Goal: Task Accomplishment & Management: Manage account settings

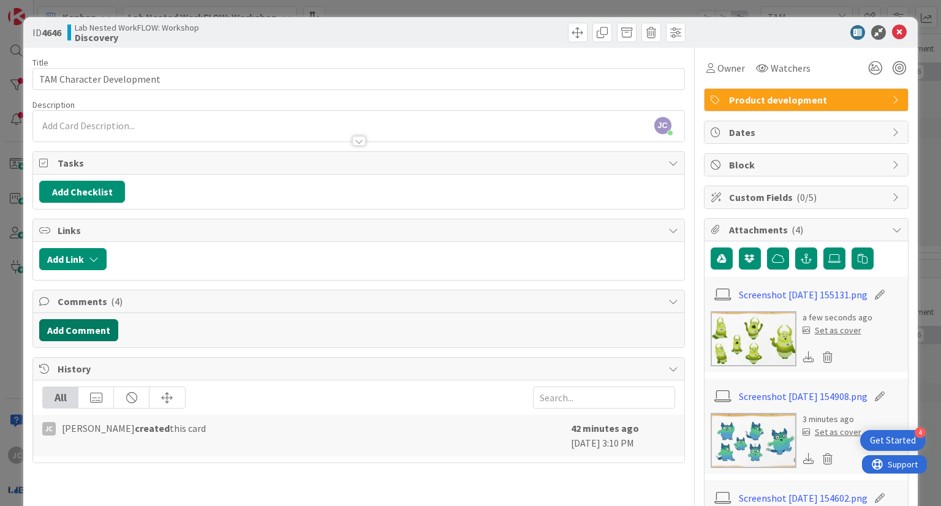
click at [97, 322] on button "Add Comment" at bounding box center [78, 330] width 79 height 22
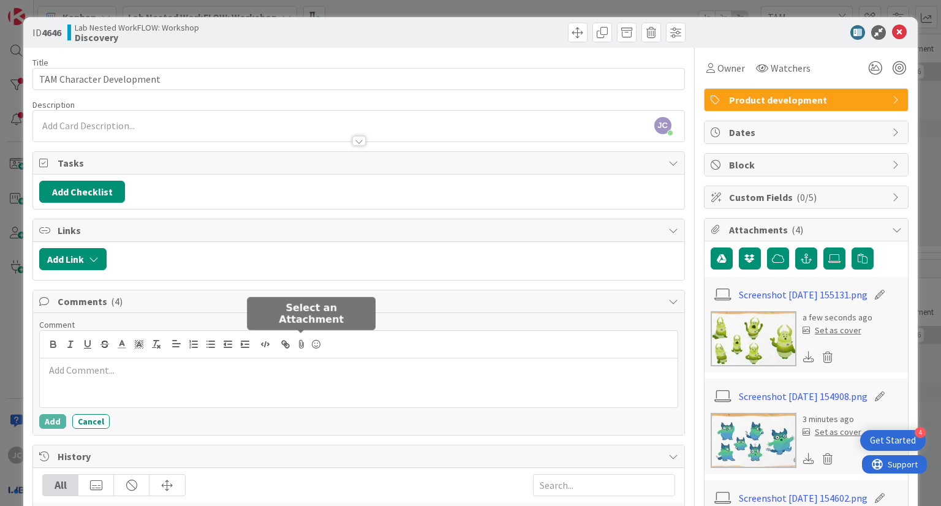
click at [301, 344] on icon at bounding box center [301, 344] width 15 height 17
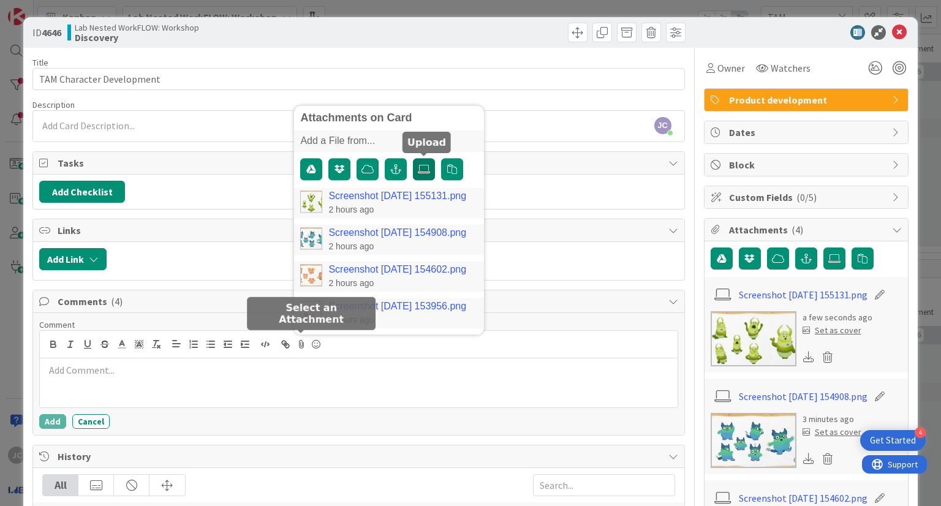
click at [429, 167] on icon at bounding box center [424, 169] width 12 height 10
click at [413, 158] on input "file" at bounding box center [413, 158] width 0 height 0
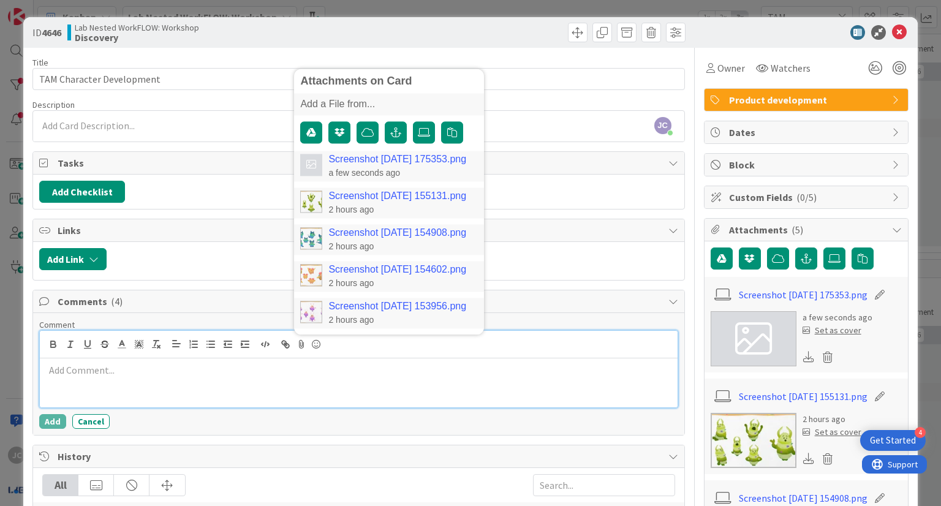
click at [297, 363] on p at bounding box center [358, 370] width 627 height 14
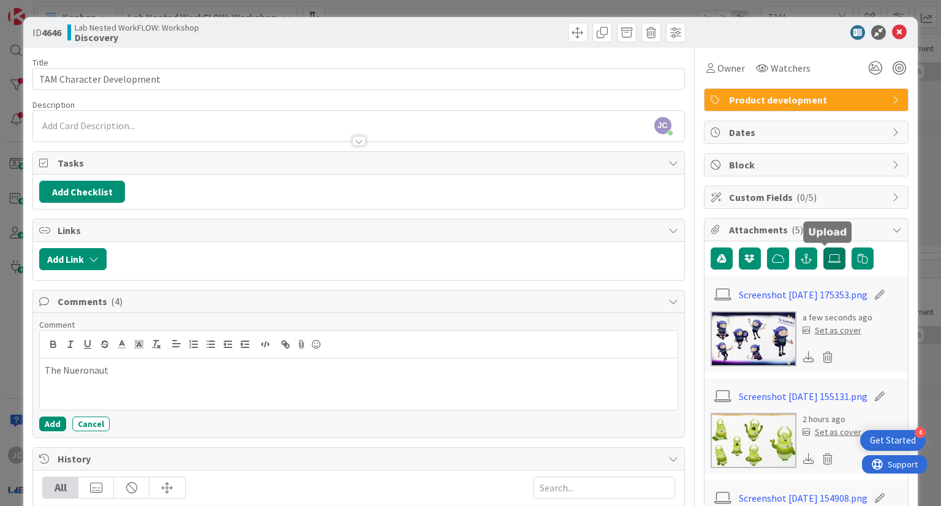
click at [828, 262] on icon at bounding box center [834, 259] width 12 height 10
click at [823, 248] on input "file" at bounding box center [823, 248] width 0 height 0
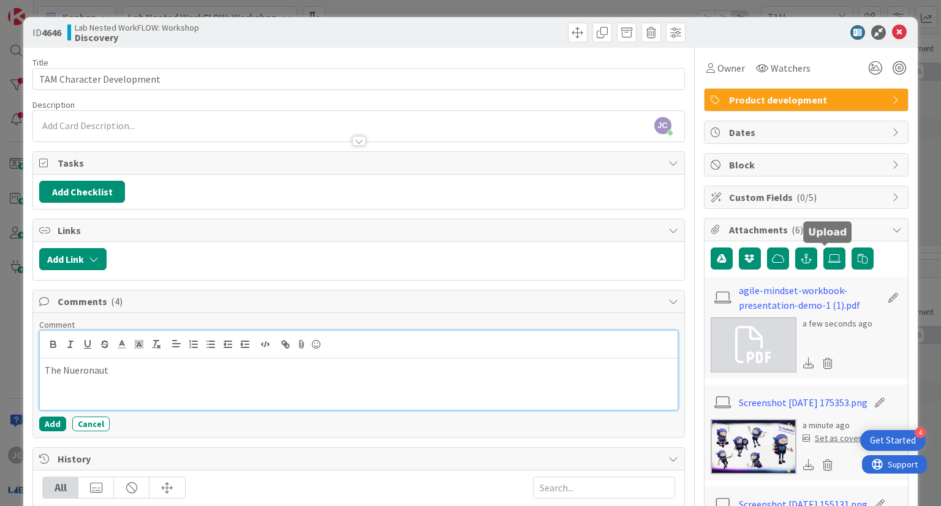
click at [207, 367] on p "The Nueronaut" at bounding box center [358, 370] width 627 height 14
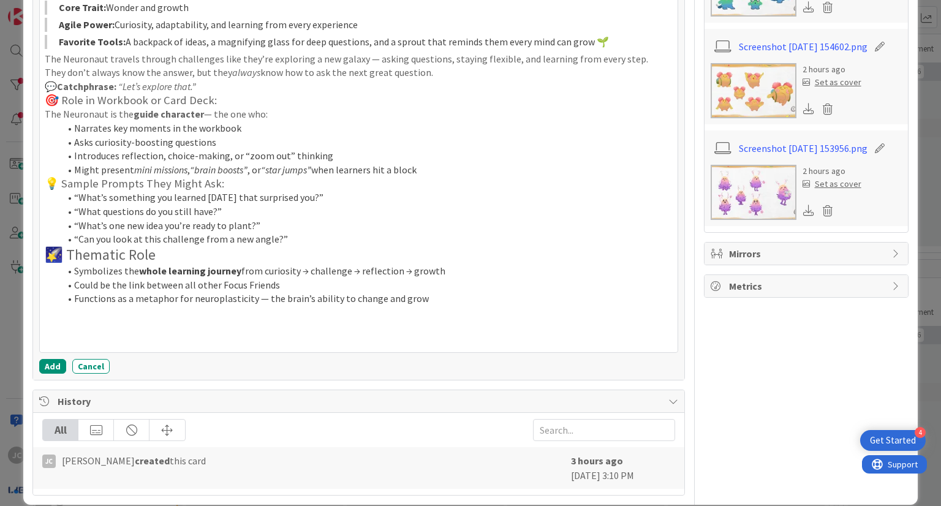
scroll to position [664, 0]
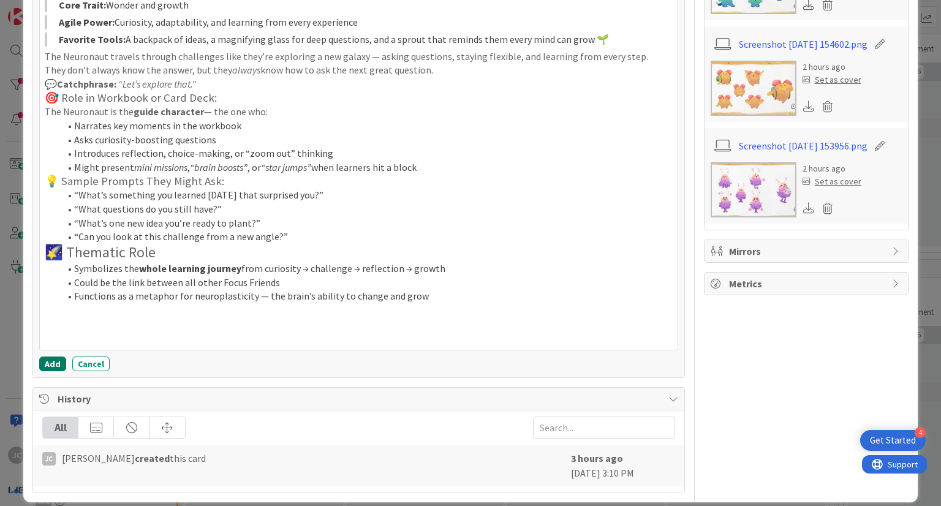
click at [50, 360] on button "Add" at bounding box center [52, 364] width 27 height 15
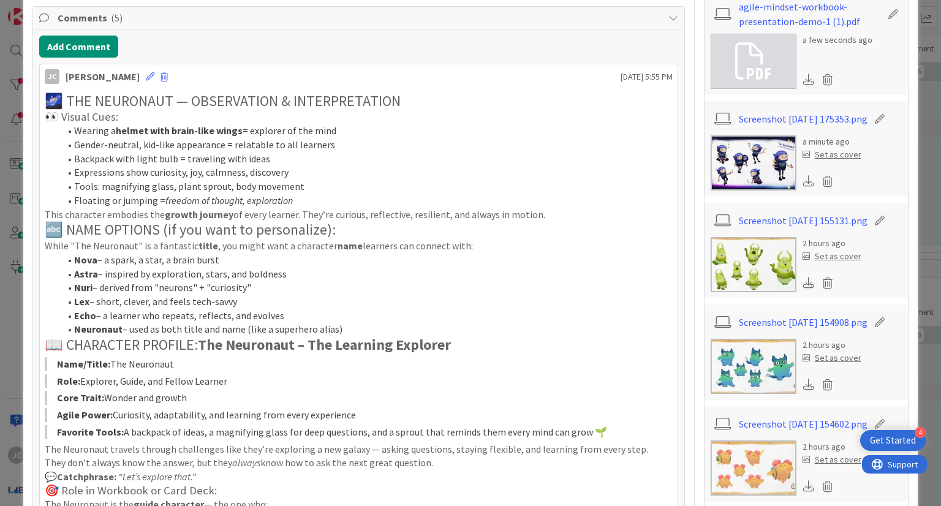
scroll to position [278, 0]
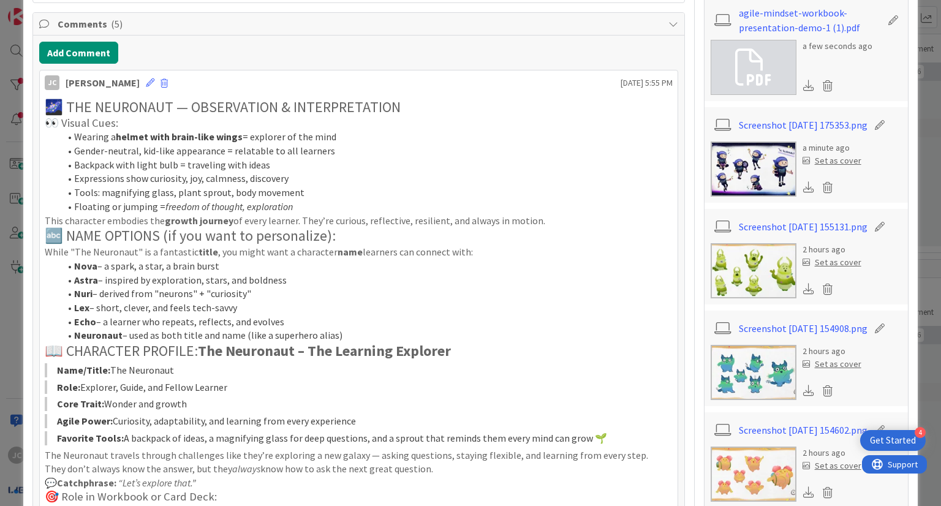
drag, startPoint x: 919, startPoint y: 150, endPoint x: 936, endPoint y: 145, distance: 18.0
click at [936, 145] on div "ID 4646 Lab Nested WorkFLOW: Workshop Discovery Title 25 / 128 TAM Character De…" at bounding box center [470, 253] width 941 height 506
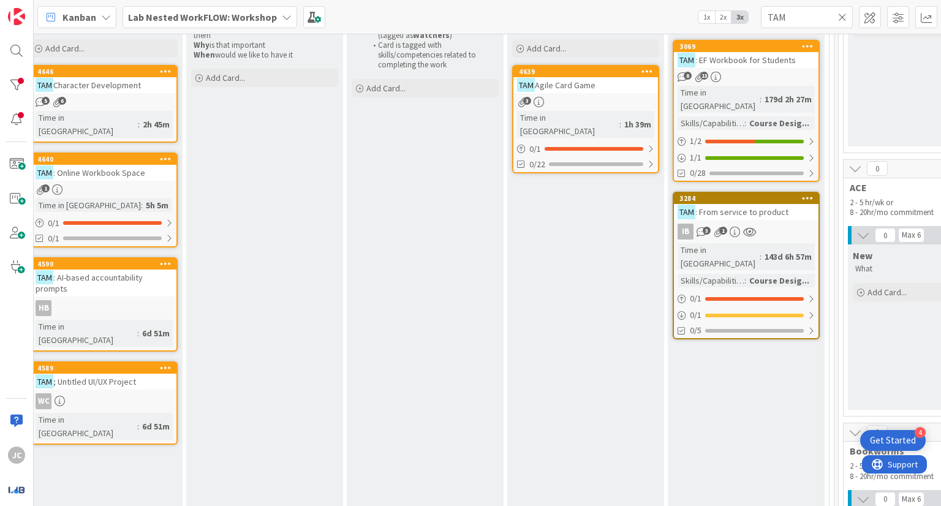
scroll to position [148, 1155]
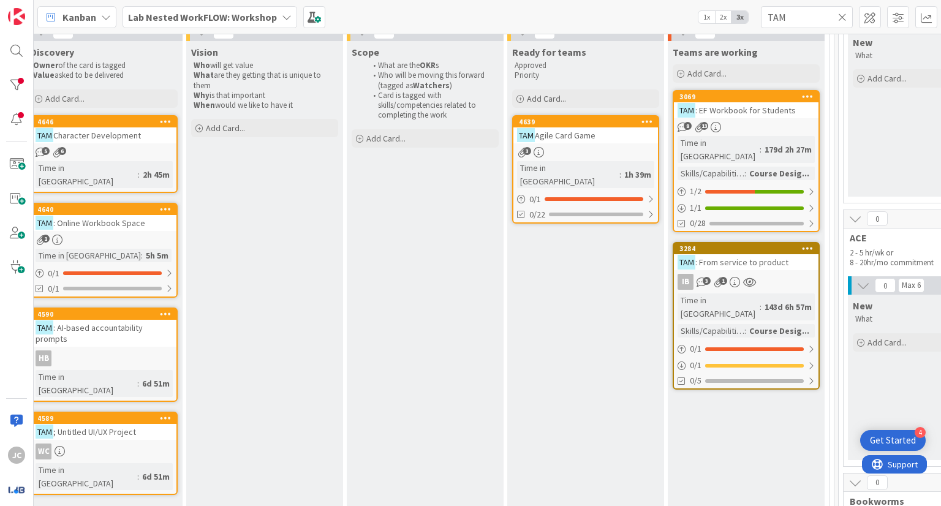
click at [137, 138] on span "Character Development" at bounding box center [97, 135] width 88 height 11
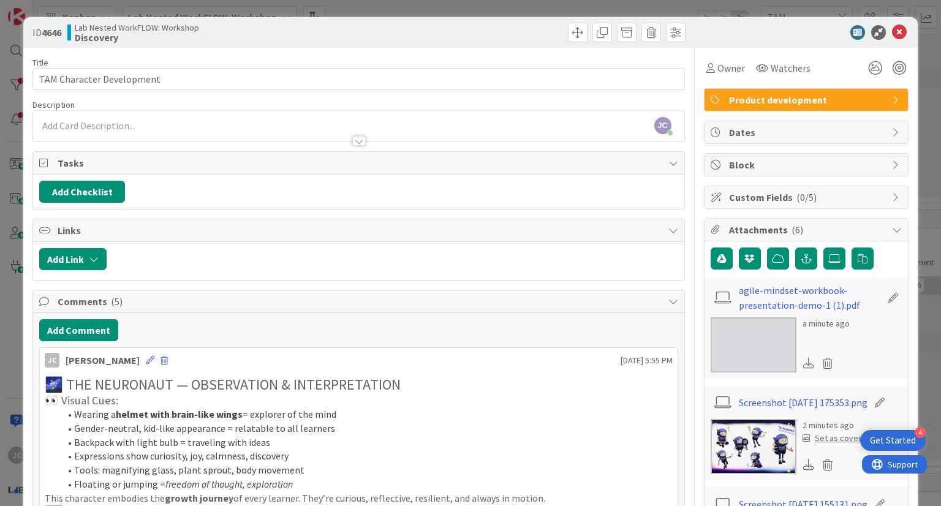
click at [134, 129] on div at bounding box center [358, 135] width 651 height 13
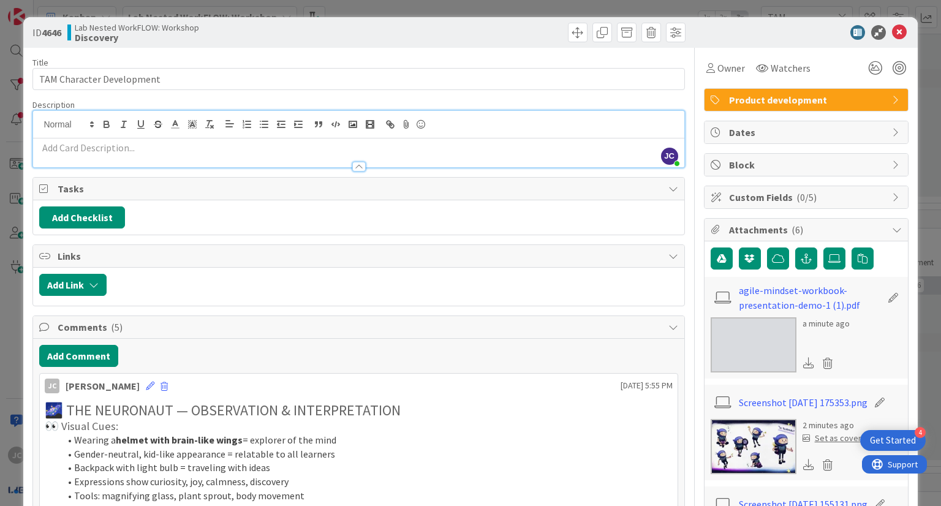
click at [137, 146] on p at bounding box center [358, 148] width 638 height 14
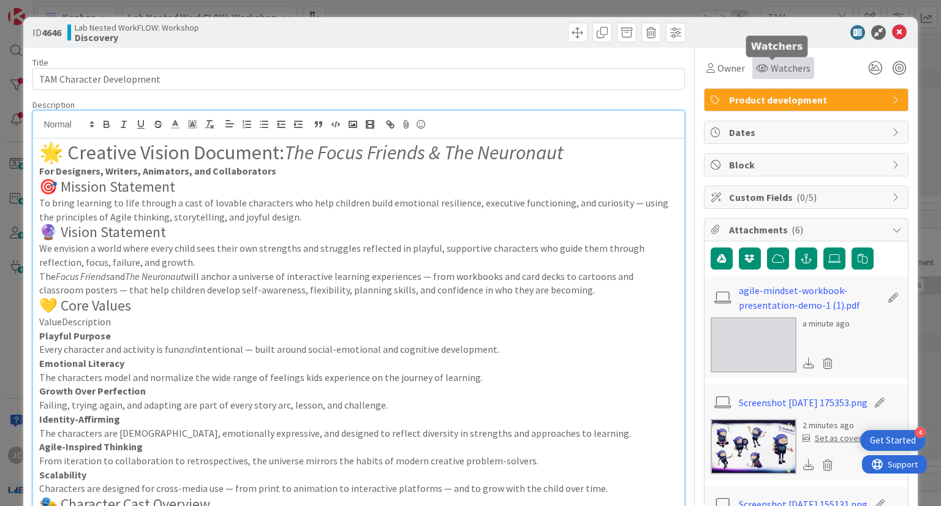
click at [776, 72] on span "Watchers" at bounding box center [791, 68] width 40 height 15
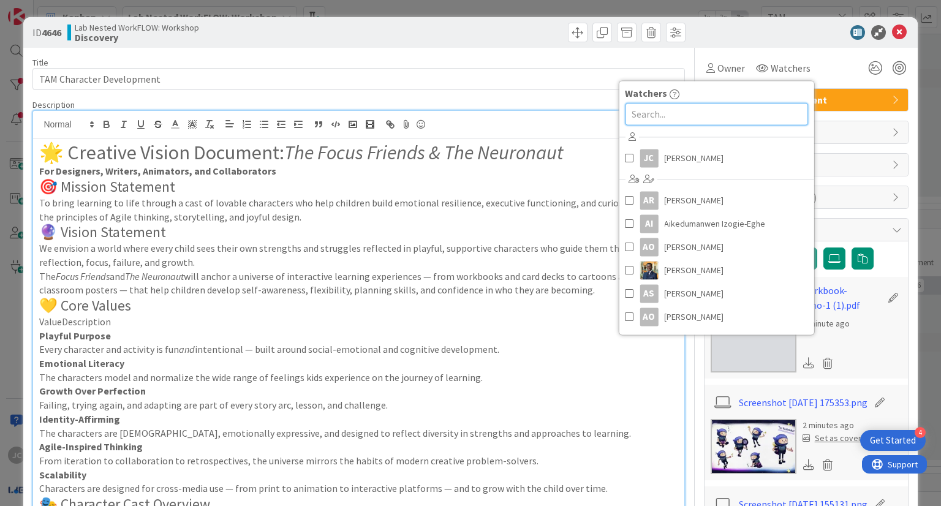
click at [673, 123] on input "text" at bounding box center [716, 114] width 183 height 22
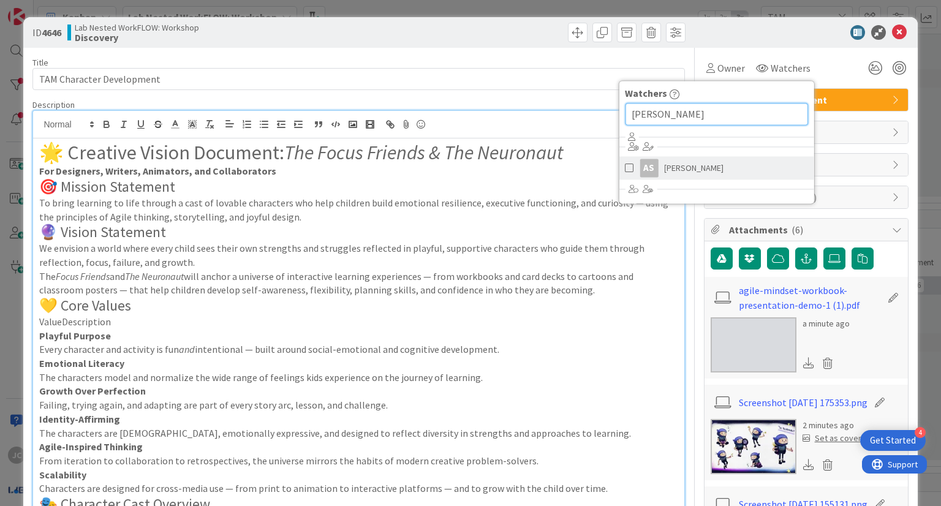
type input "[PERSON_NAME]"
click at [691, 165] on span "[PERSON_NAME]" at bounding box center [693, 168] width 59 height 18
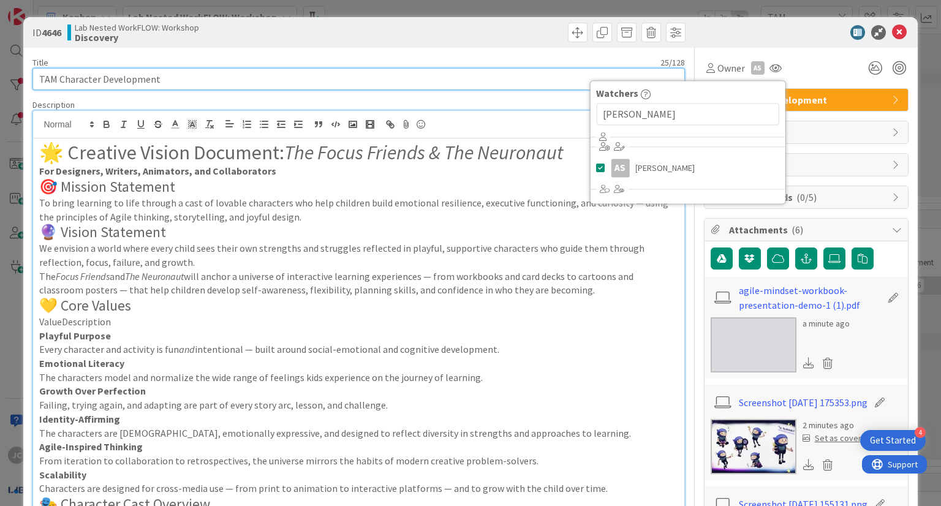
click at [490, 81] on input "TAM Character Development" at bounding box center [358, 79] width 652 height 22
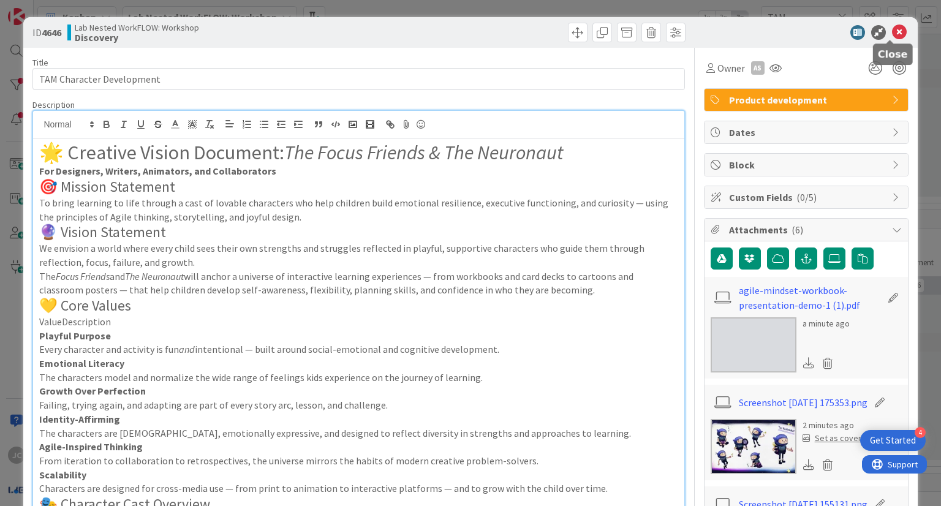
click at [892, 32] on icon at bounding box center [899, 32] width 15 height 15
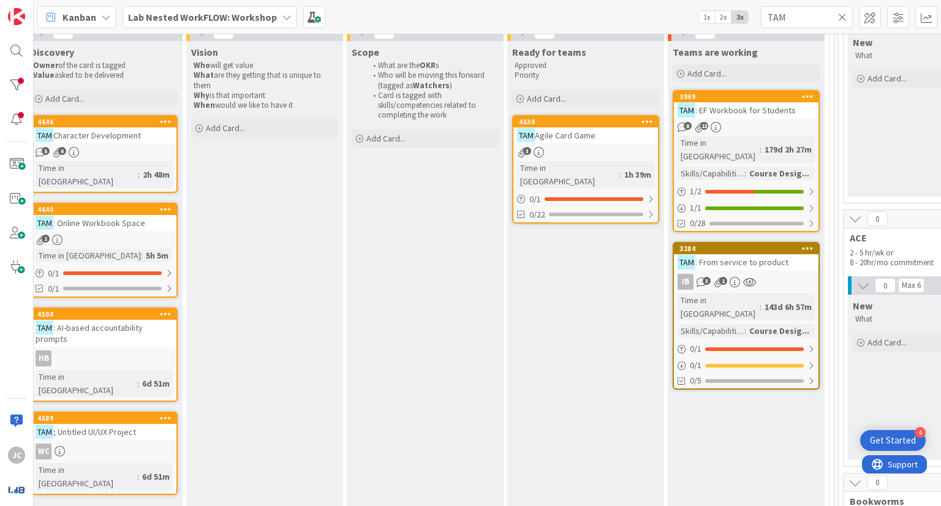
click at [885, 140] on div "New What Add Card..." at bounding box center [926, 113] width 157 height 165
click at [843, 13] on icon at bounding box center [842, 17] width 9 height 11
click at [806, 17] on input "text" at bounding box center [807, 17] width 92 height 22
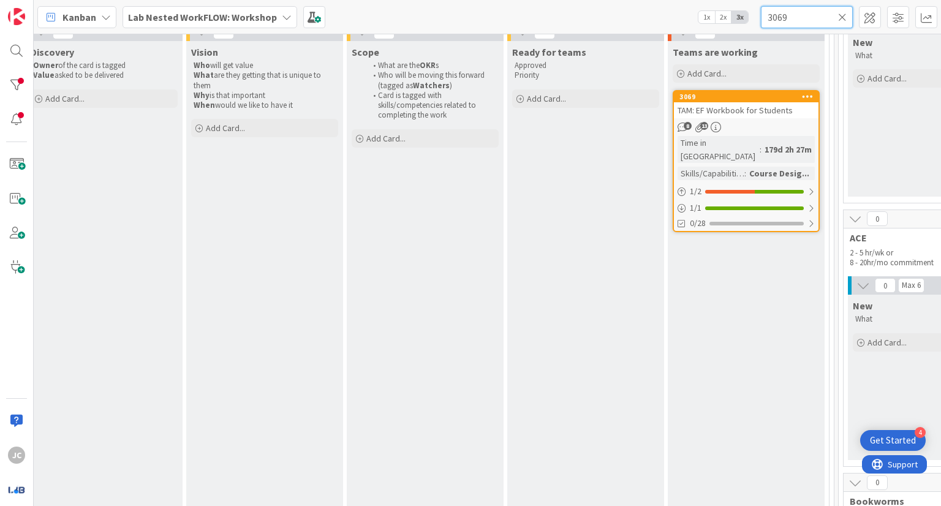
type input "3069"
click at [767, 118] on link "3069 TAM: EF Workbook for Students 8 13 Time in Column : 179d 2h 27m Skills/Cap…" at bounding box center [746, 161] width 147 height 142
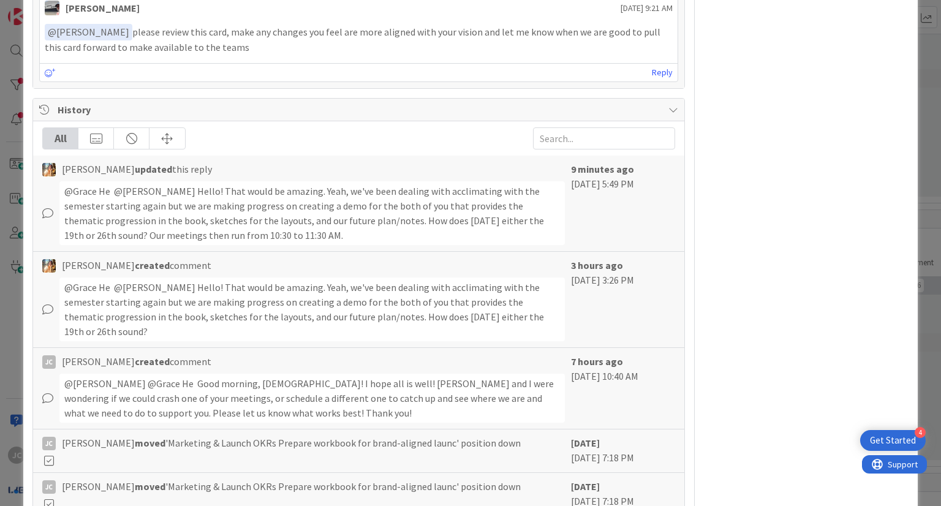
scroll to position [2472, 0]
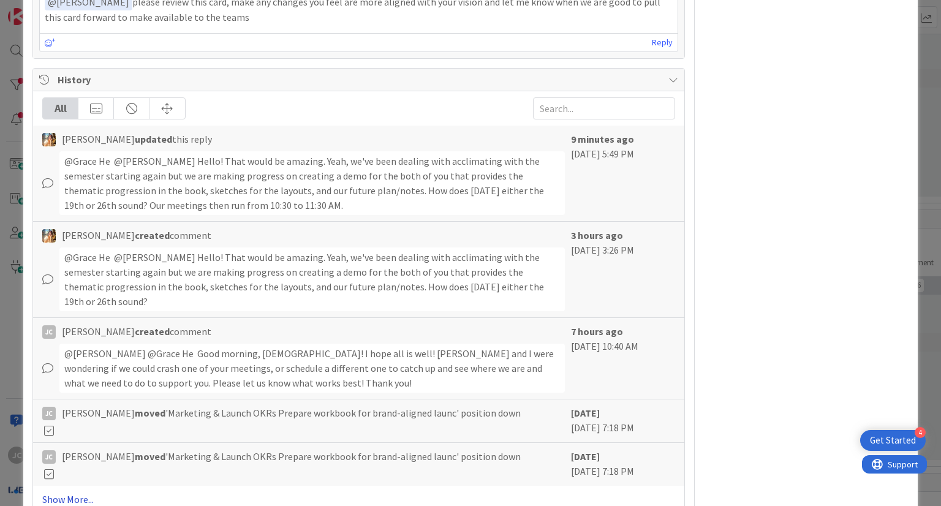
click at [58, 492] on link "Show More..." at bounding box center [358, 499] width 632 height 15
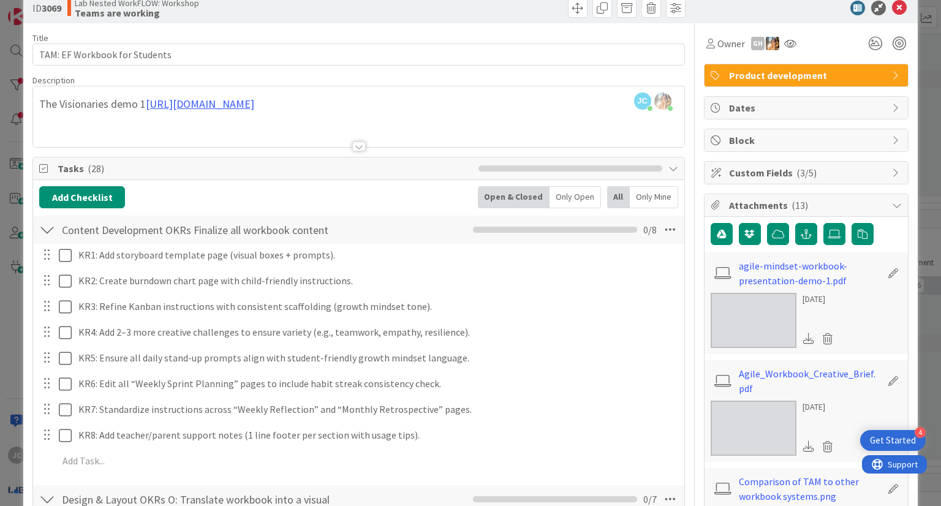
scroll to position [0, 0]
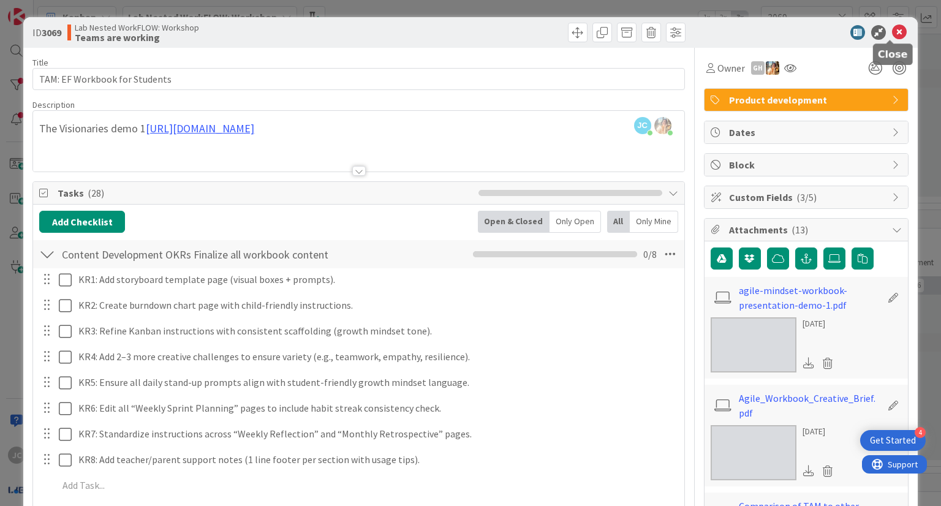
click at [894, 26] on icon at bounding box center [899, 32] width 15 height 15
